Goal: Transaction & Acquisition: Obtain resource

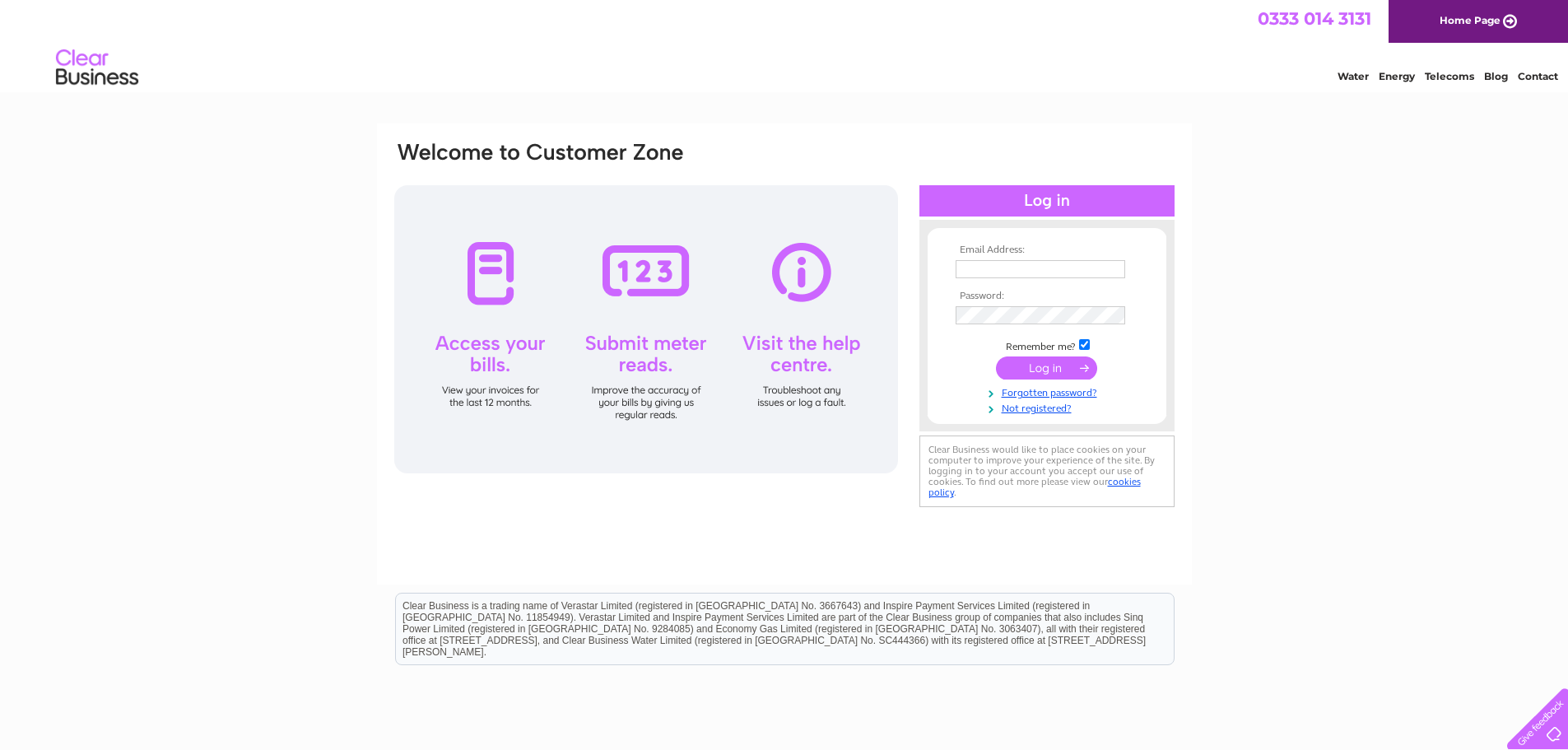
type input "[EMAIL_ADDRESS][DOMAIN_NAME]"
click at [1048, 370] on input "submit" at bounding box center [1047, 367] width 102 height 23
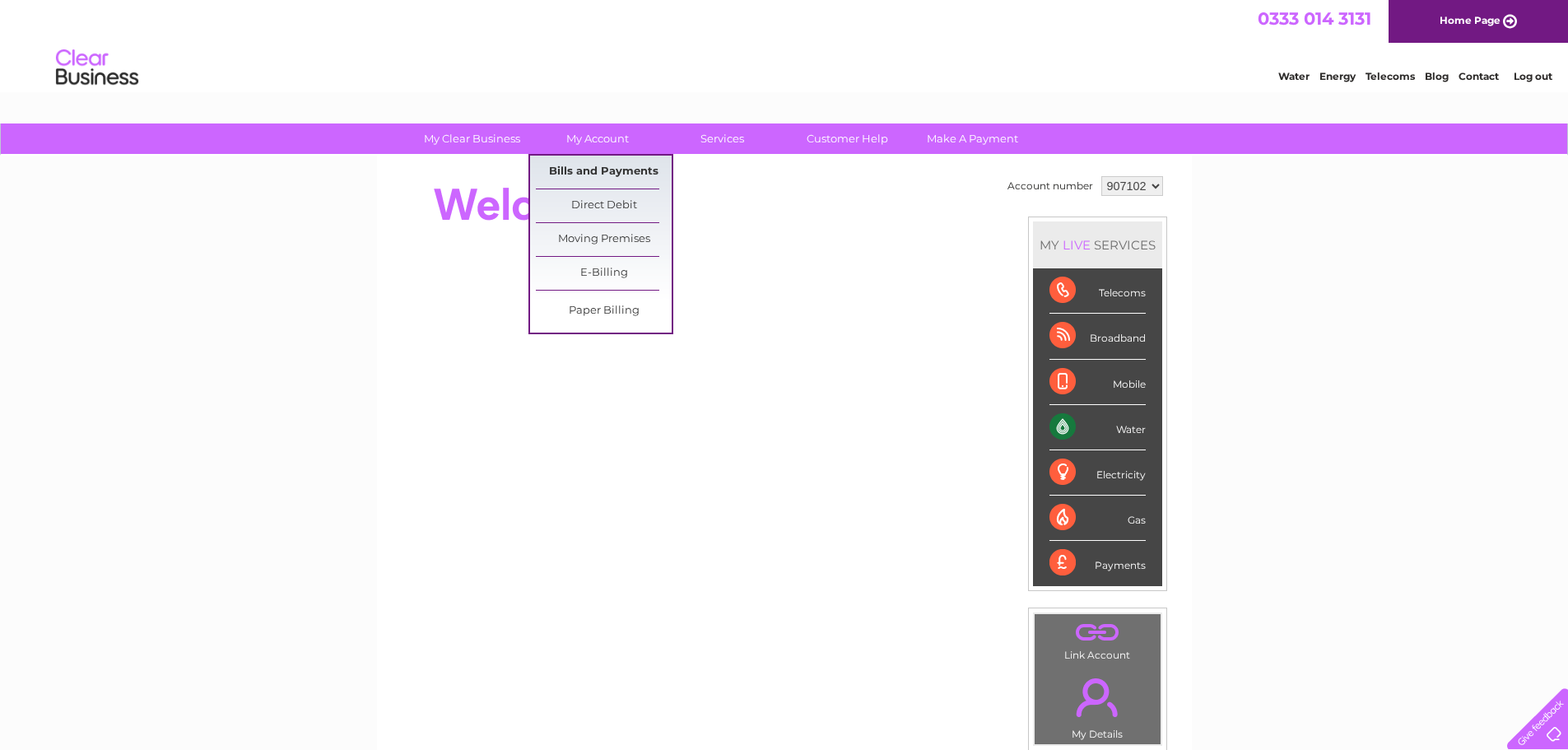
click at [610, 168] on link "Bills and Payments" at bounding box center [603, 172] width 136 height 33
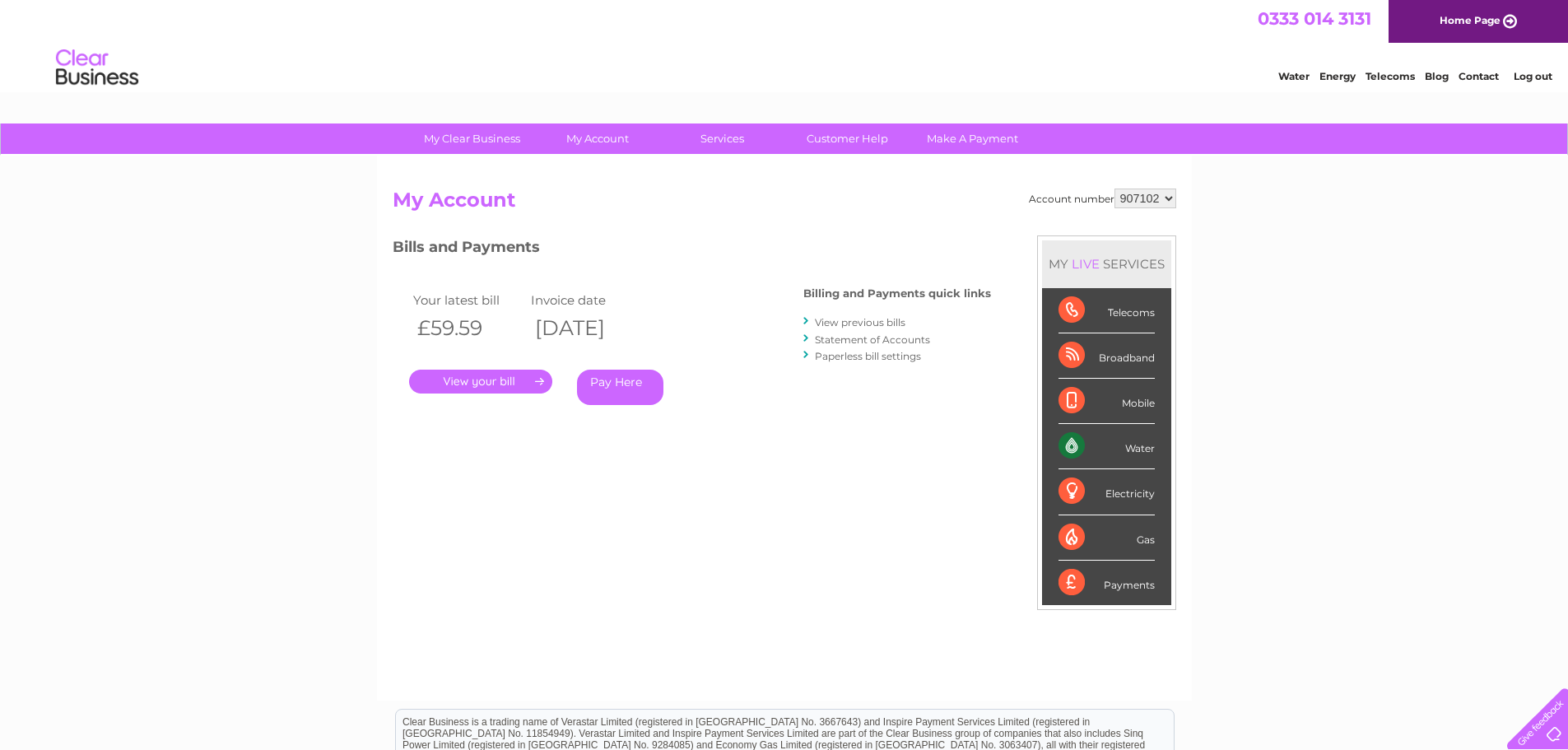
click at [490, 383] on link "." at bounding box center [480, 382] width 143 height 24
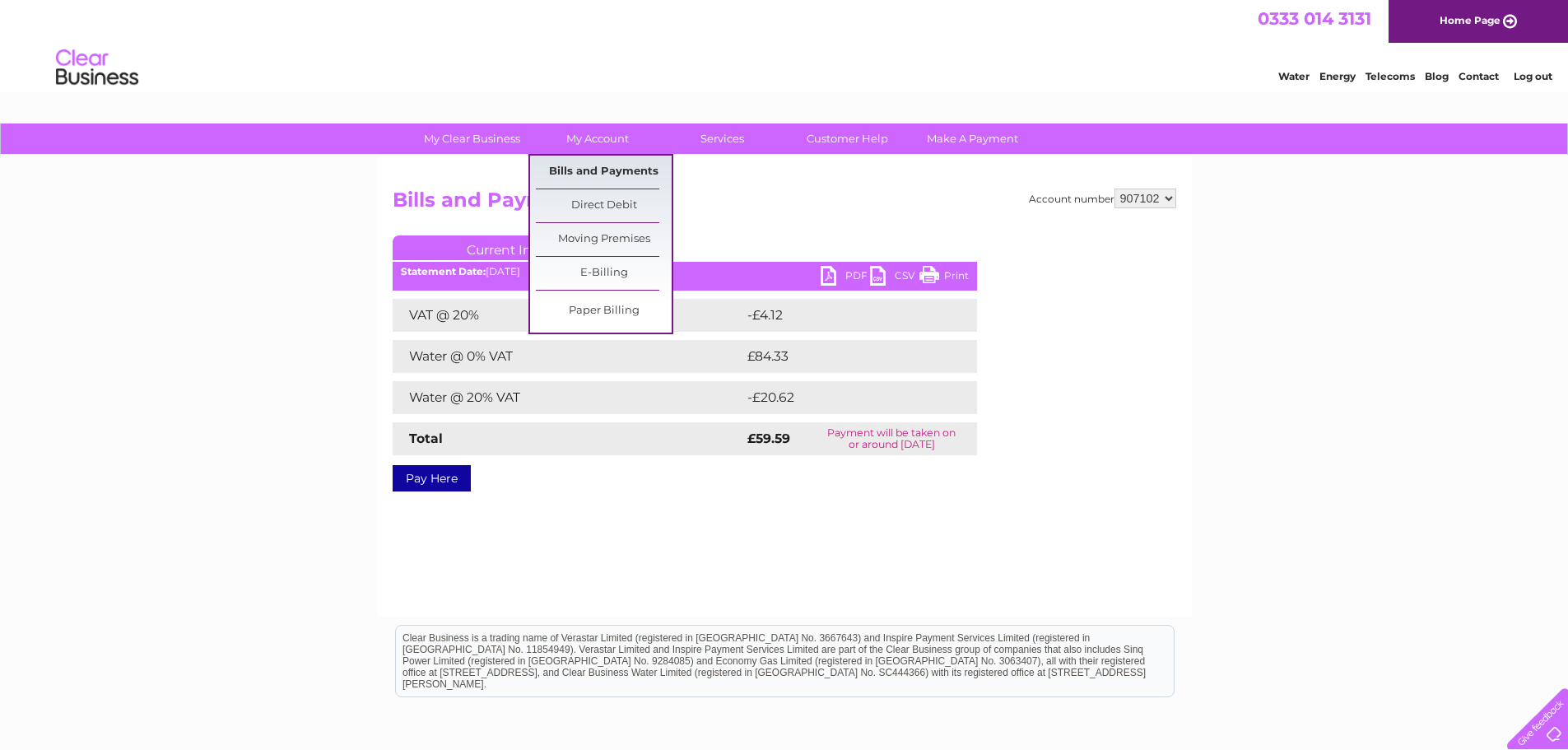
click at [591, 172] on link "Bills and Payments" at bounding box center [603, 172] width 136 height 33
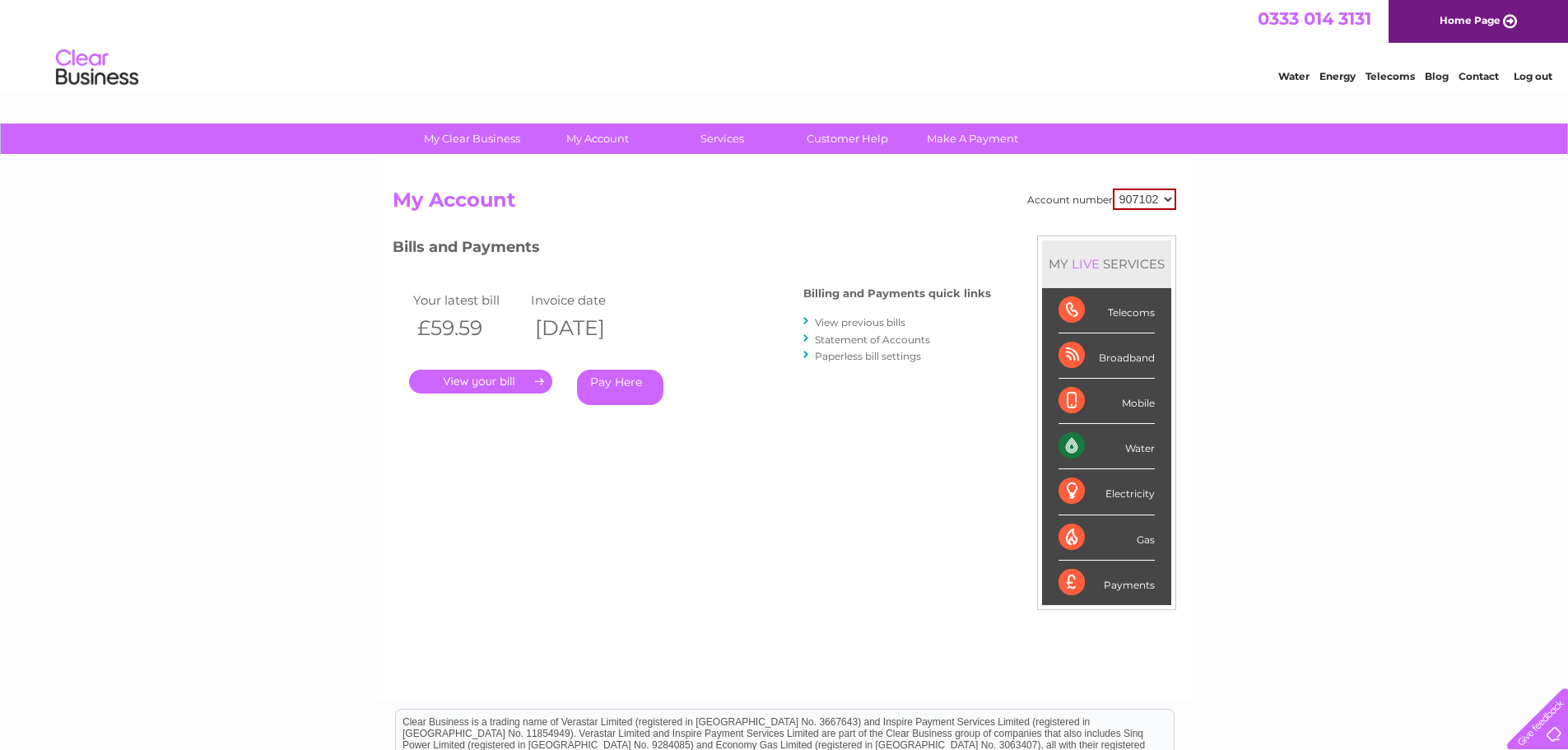
click at [500, 379] on link "." at bounding box center [480, 382] width 143 height 24
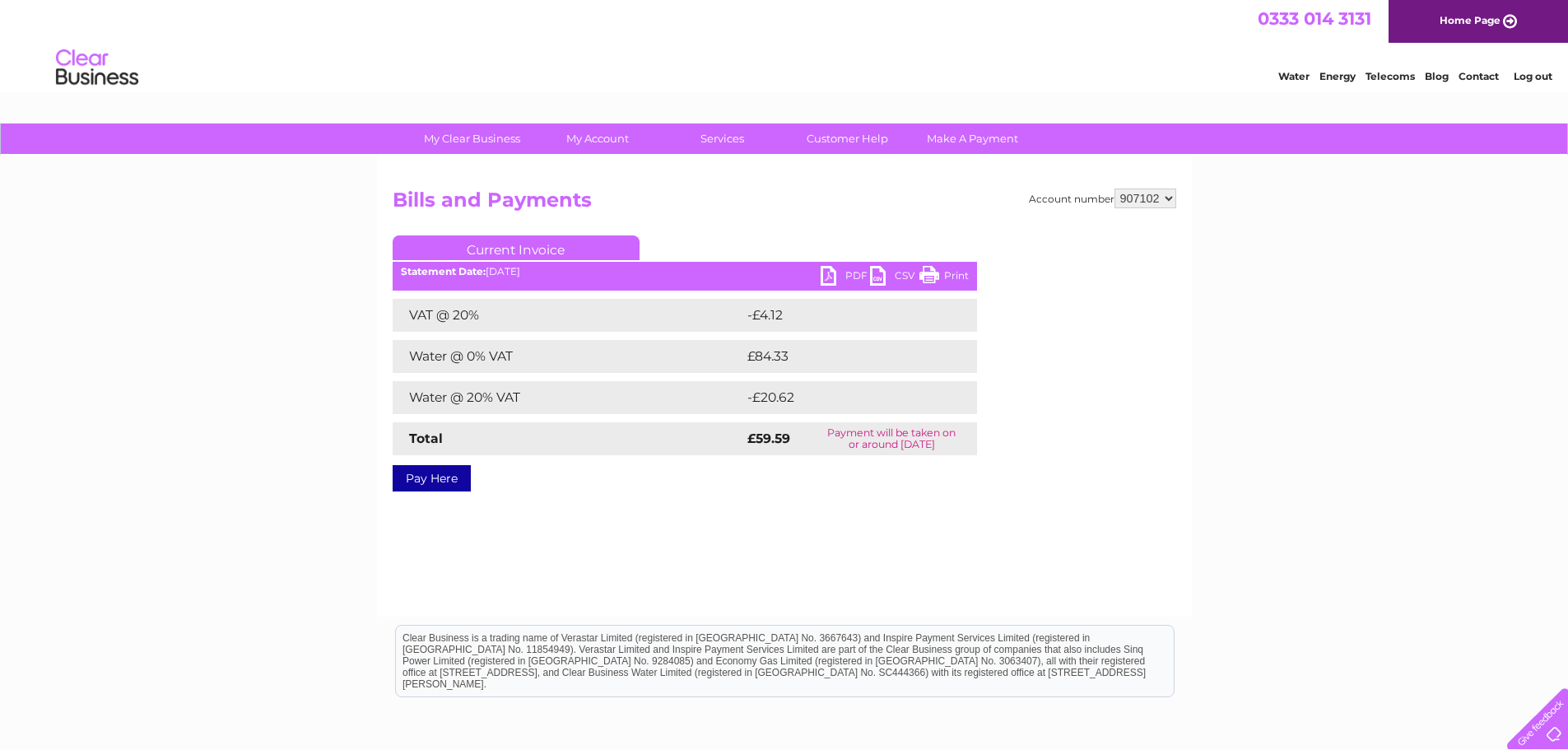
click at [850, 279] on link "PDF" at bounding box center [845, 278] width 49 height 24
